Goal: Information Seeking & Learning: Check status

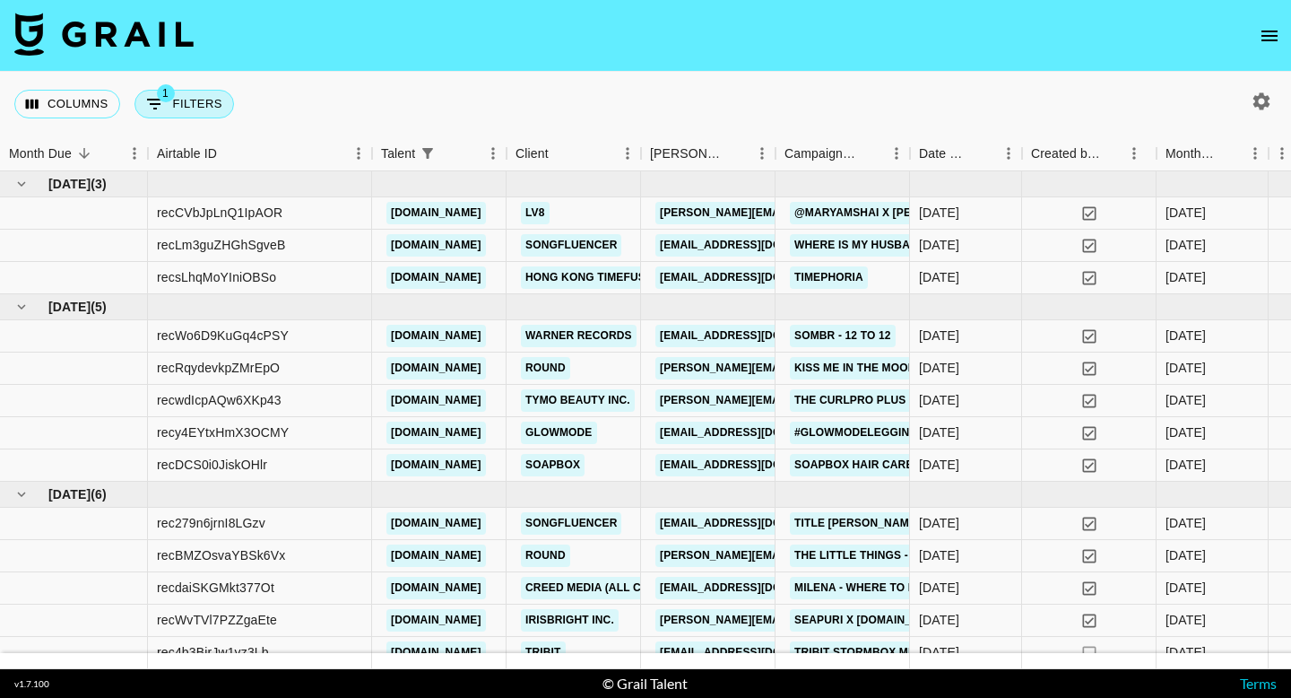
click at [199, 107] on button "1 Filters" at bounding box center [185, 104] width 100 height 29
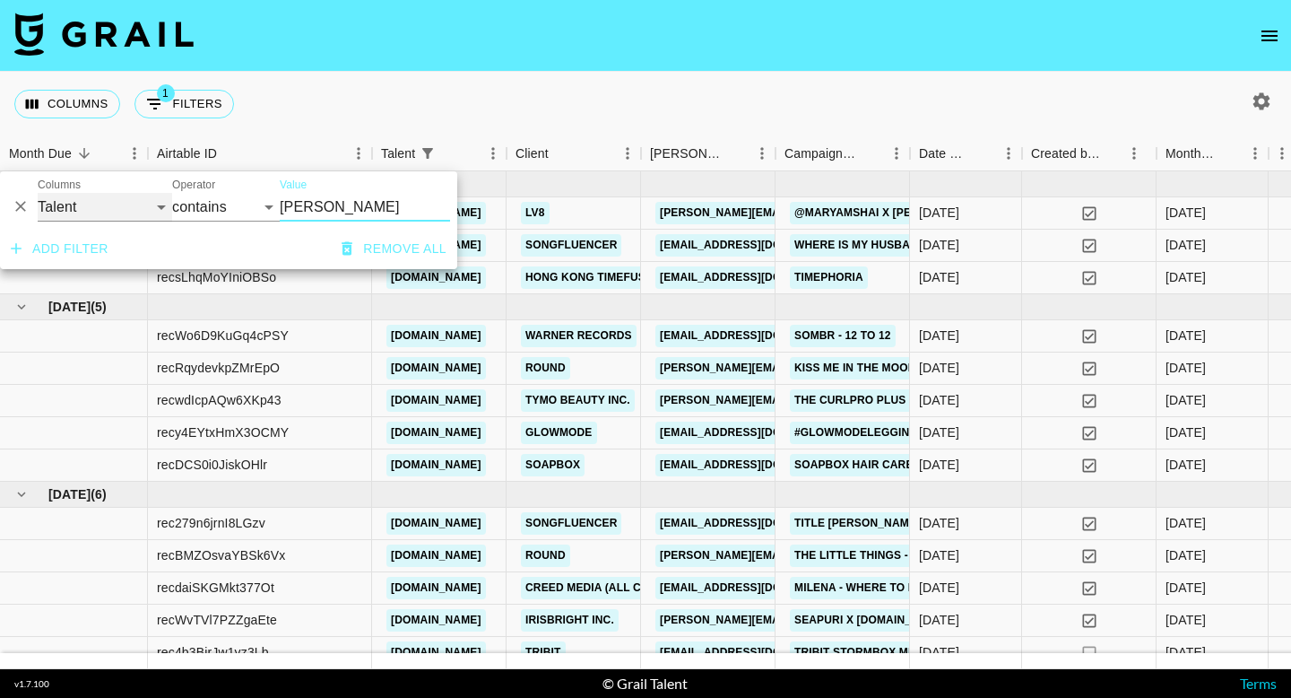
click at [108, 211] on select "Grail Platform ID Airtable ID Talent Manager Client [PERSON_NAME] Campaign (Typ…" at bounding box center [105, 207] width 135 height 29
select select "bookerId"
click at [38, 193] on select "Grail Platform ID Airtable ID Talent Manager Client [PERSON_NAME] Campaign (Typ…" at bounding box center [105, 207] width 135 height 29
select select "is"
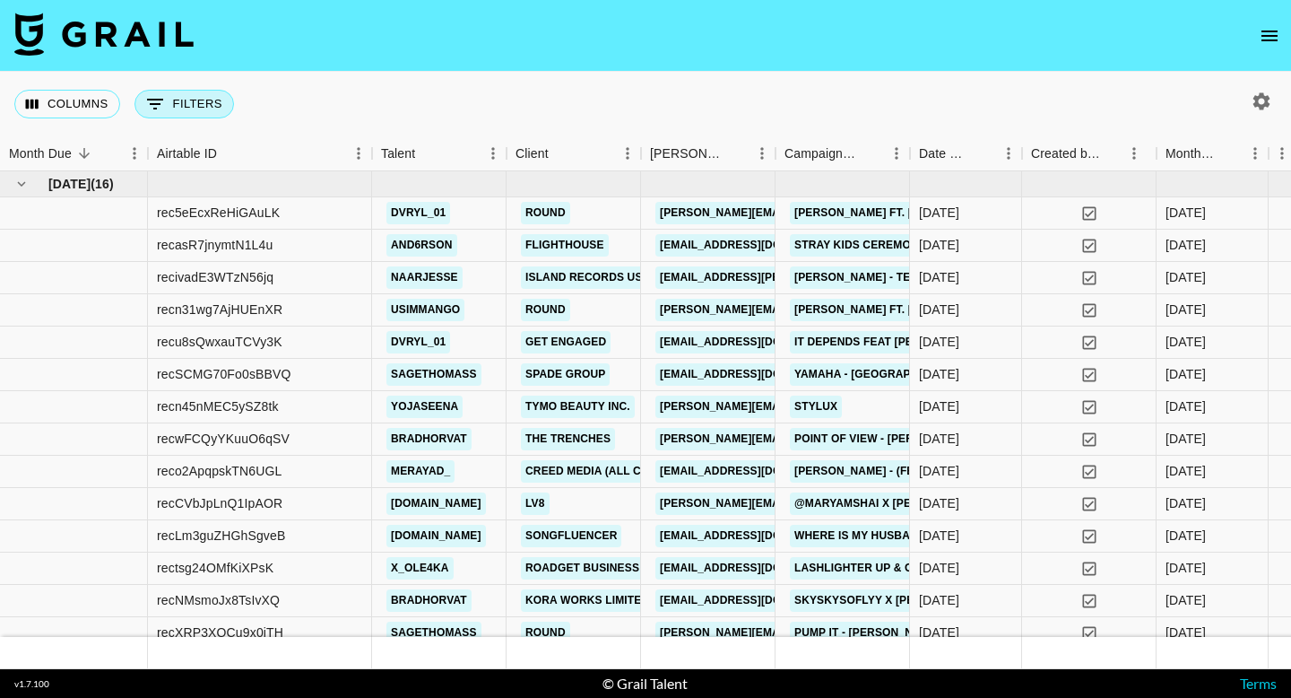
click at [213, 108] on button "0 Filters" at bounding box center [185, 104] width 100 height 29
select select "bookerId"
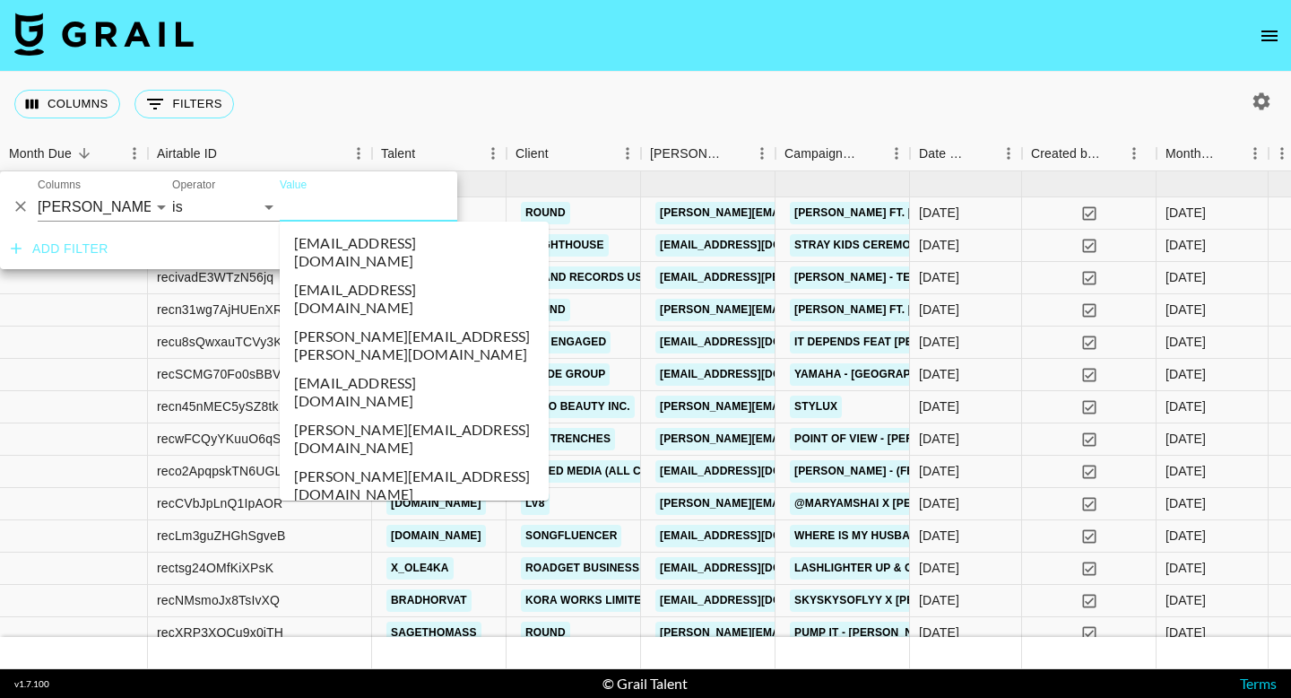
click at [347, 210] on input "Value" at bounding box center [401, 207] width 242 height 28
paste input "[EMAIL_ADDRESS][DOMAIN_NAME]"
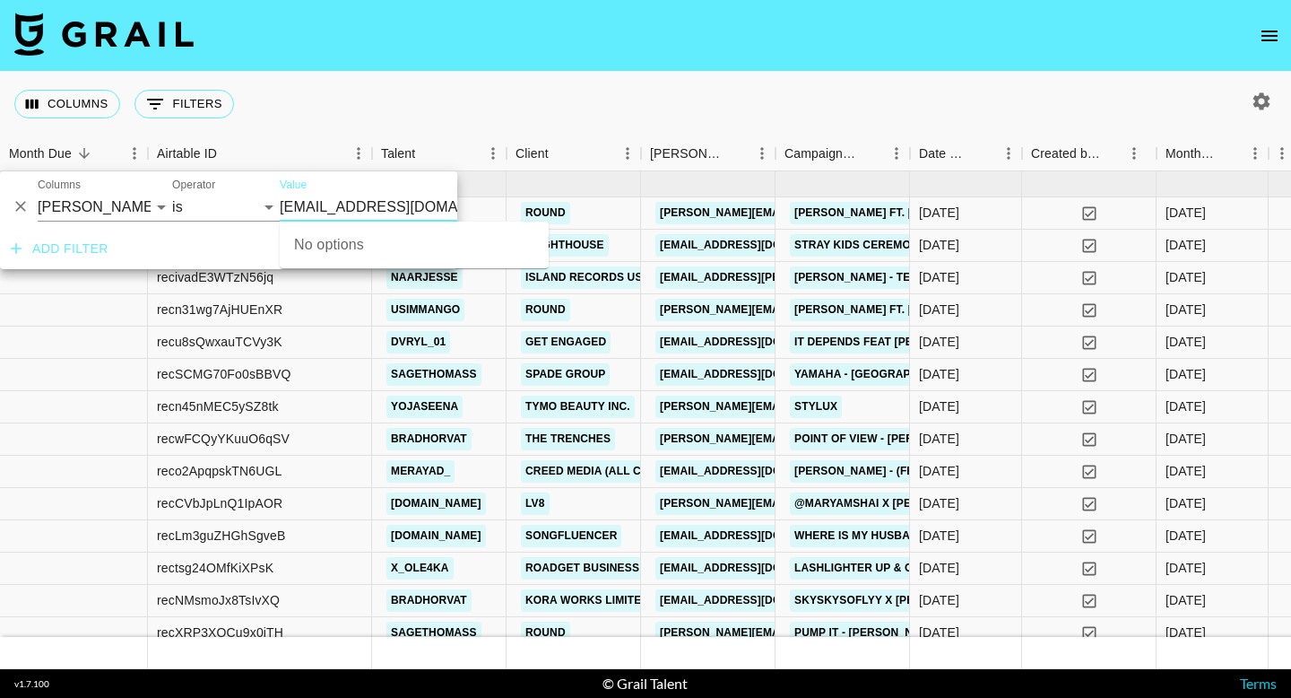
type input "[EMAIL_ADDRESS][DOMAIN_NAME]"
click at [370, 72] on div "Columns 0 Filters + Booking" at bounding box center [645, 104] width 1291 height 65
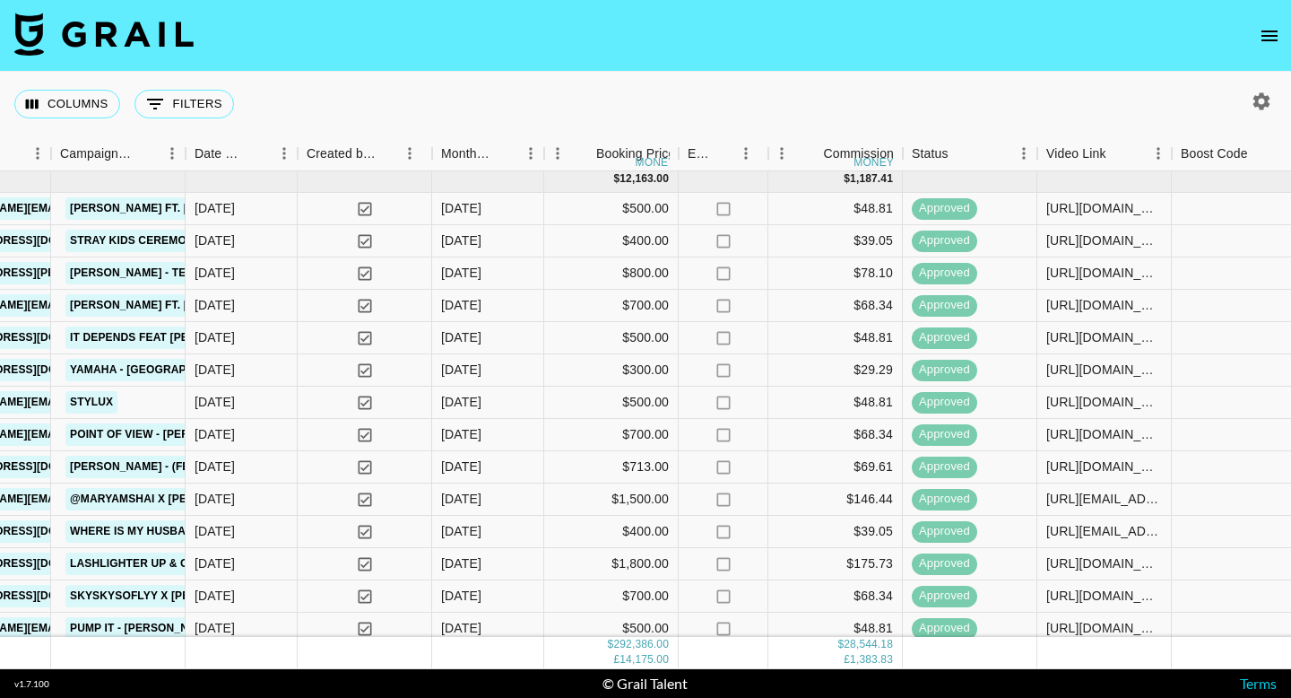
scroll to position [0, 725]
